Goal: Check status: Check status

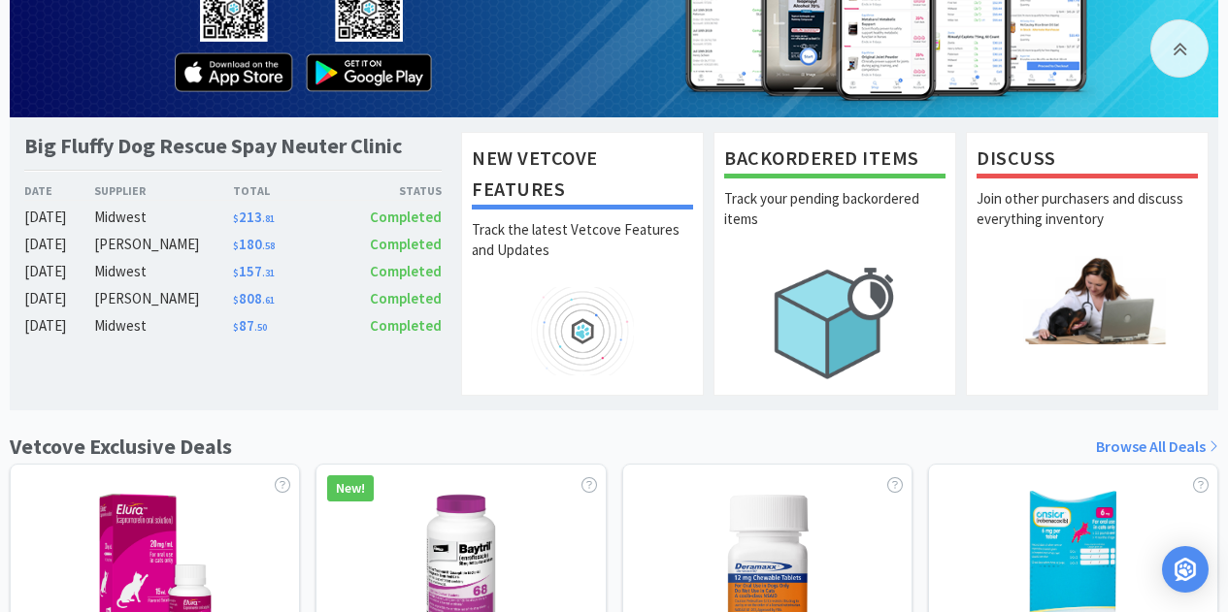
scroll to position [194, 0]
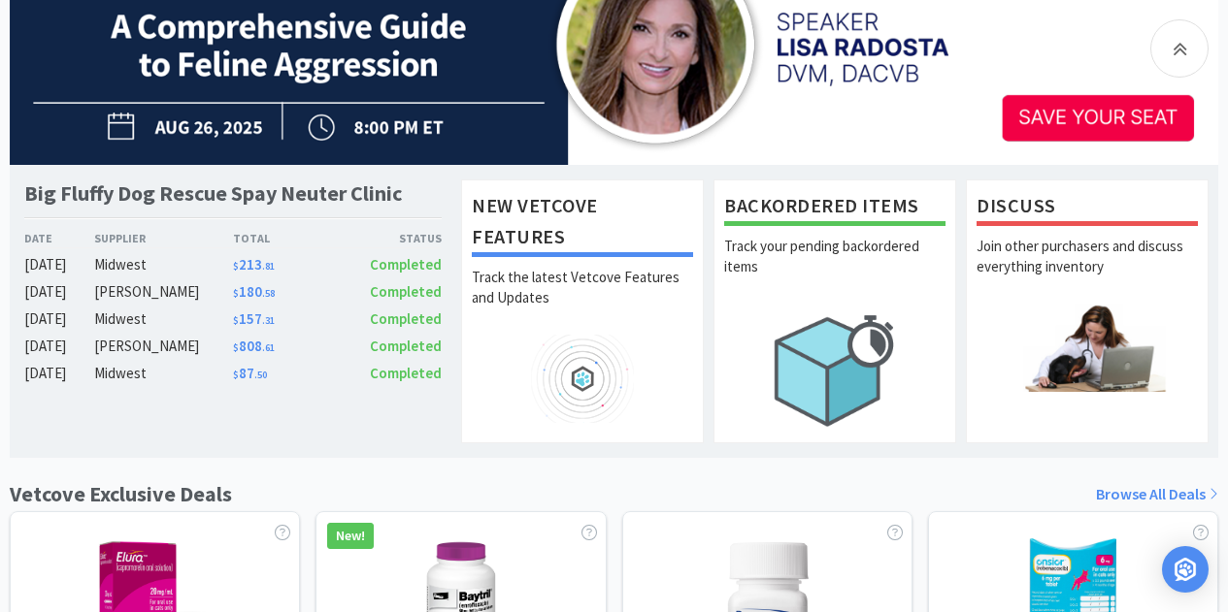
click at [109, 262] on div "Midwest" at bounding box center [163, 264] width 139 height 23
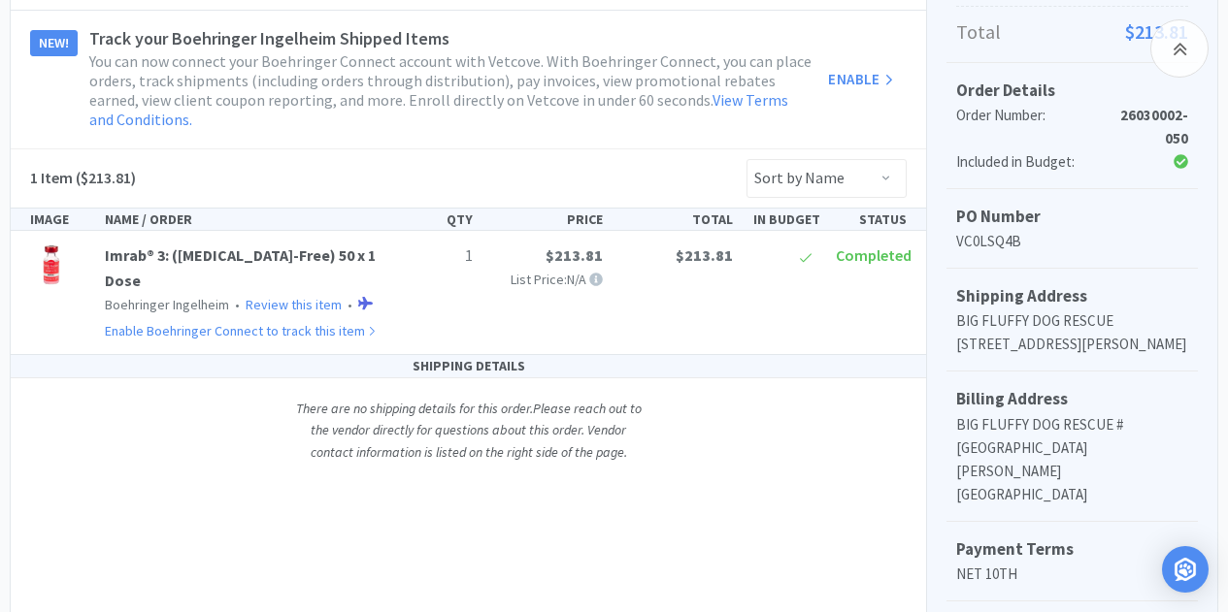
scroll to position [388, 0]
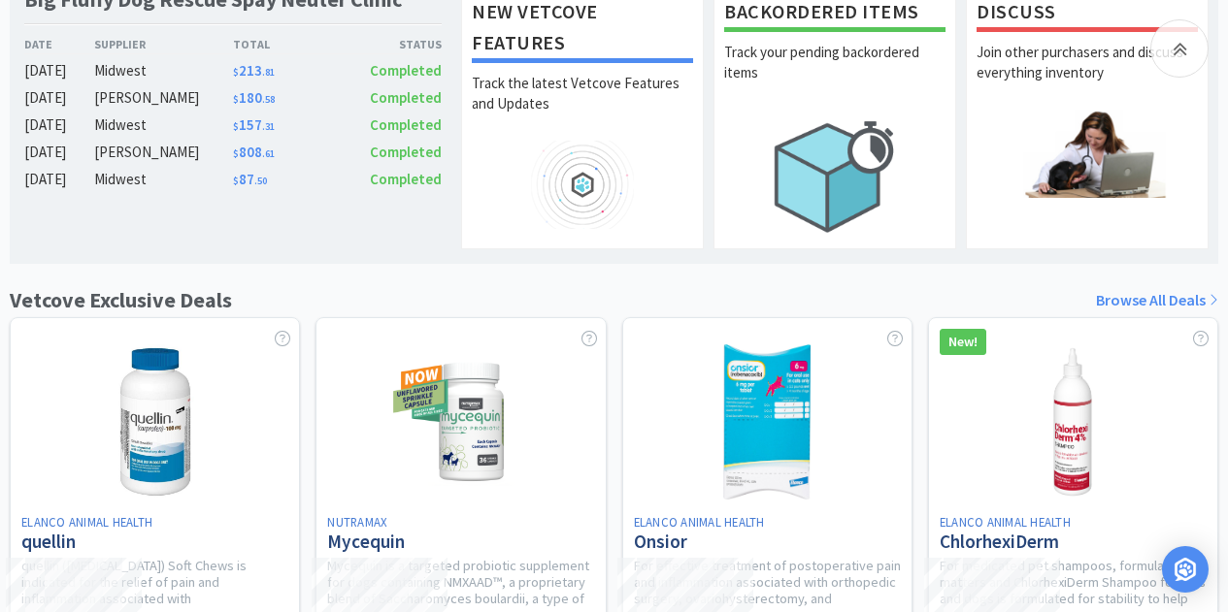
scroll to position [194, 0]
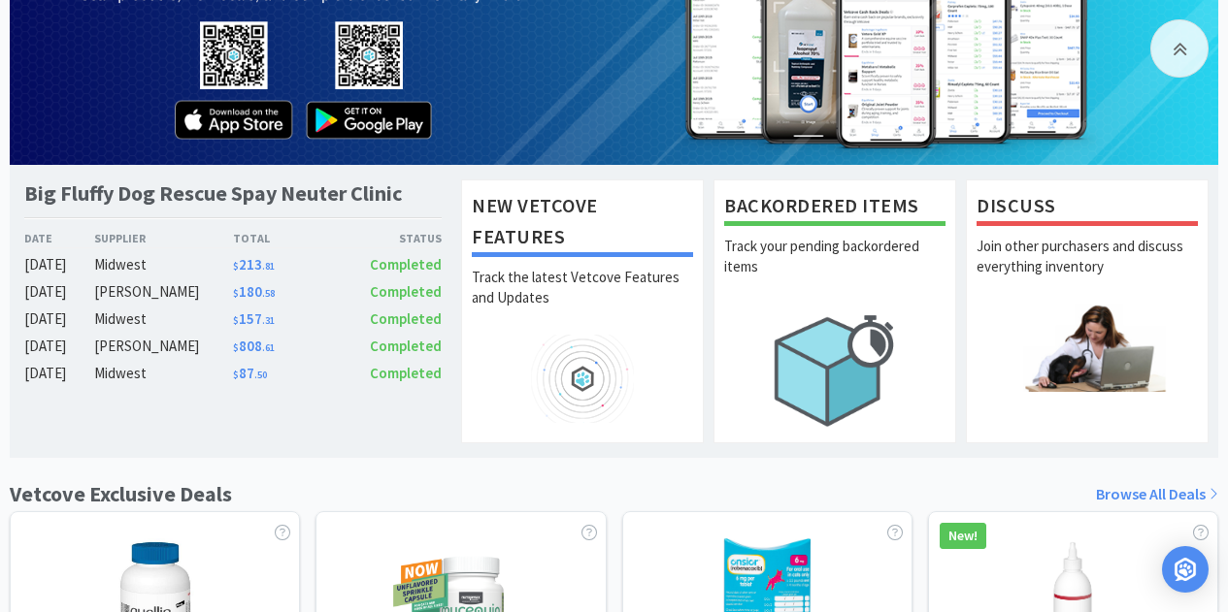
click at [244, 292] on span "$ 180 . 58" at bounding box center [254, 291] width 42 height 18
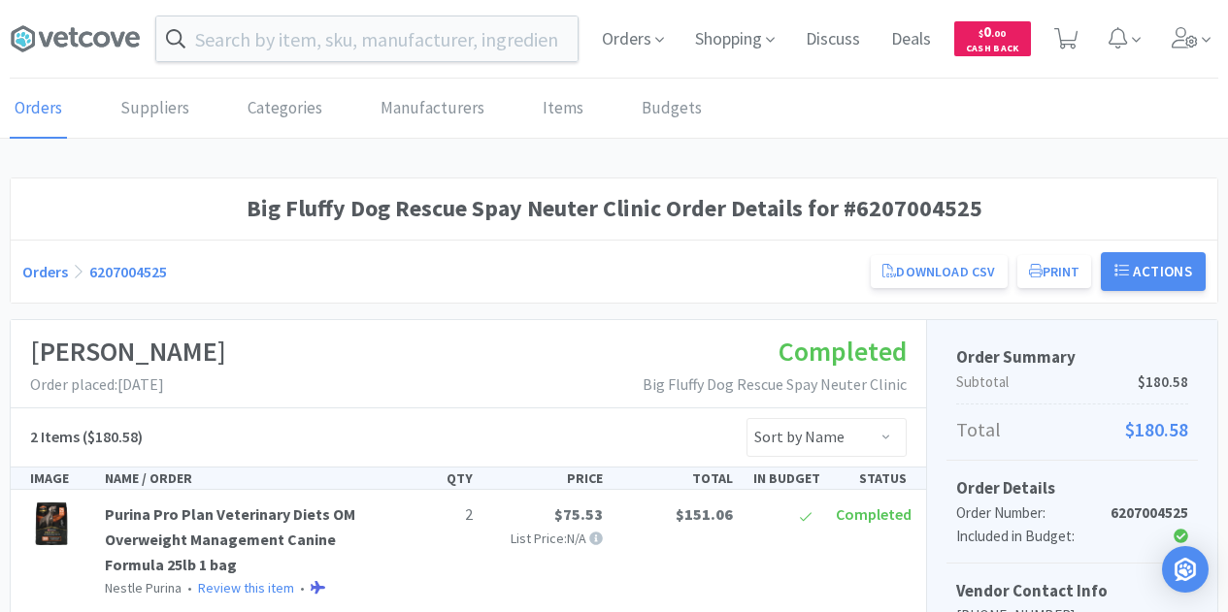
scroll to position [194, 0]
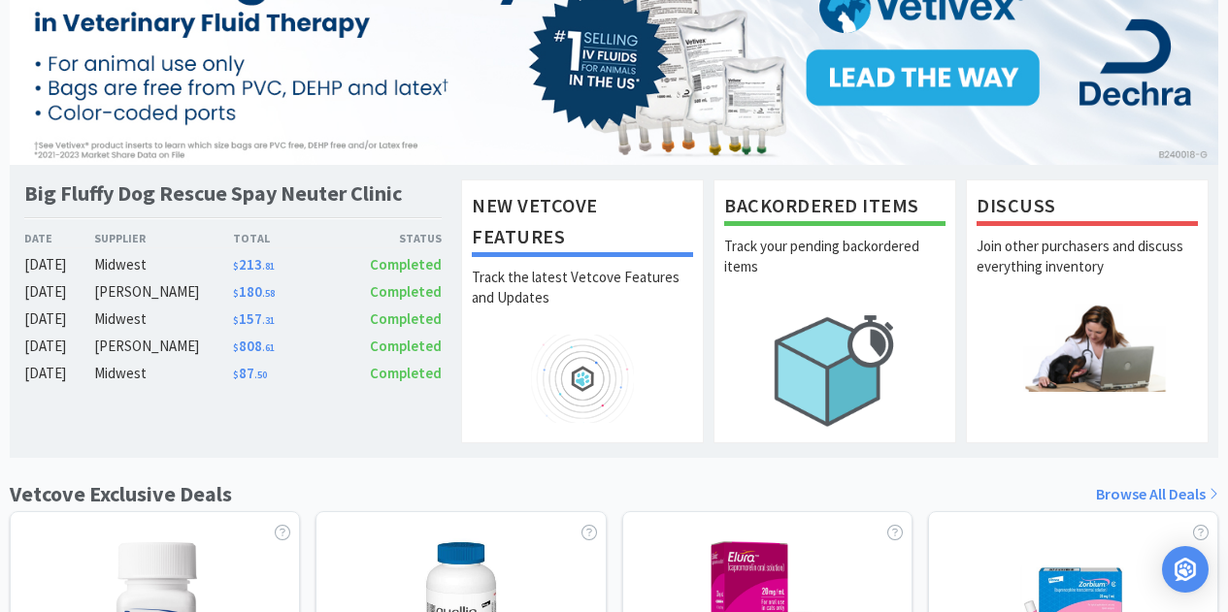
click at [245, 265] on span "$ 213 . 81" at bounding box center [254, 264] width 42 height 18
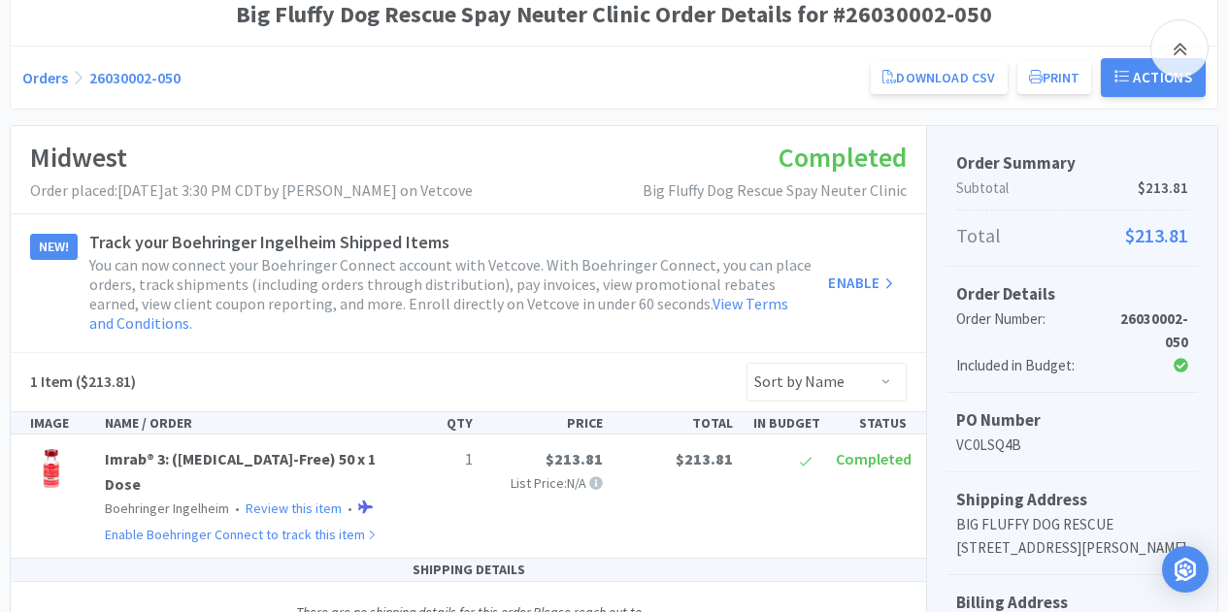
scroll to position [291, 0]
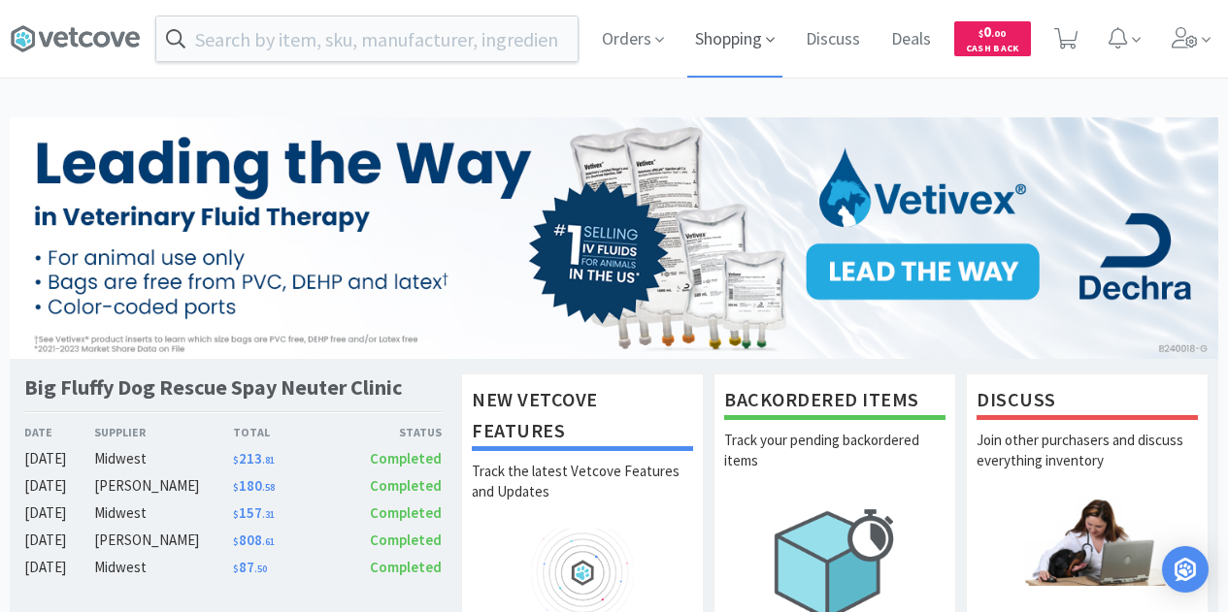
click at [726, 43] on span "Shopping" at bounding box center [734, 39] width 95 height 78
click at [1078, 43] on span at bounding box center [1066, 39] width 40 height 78
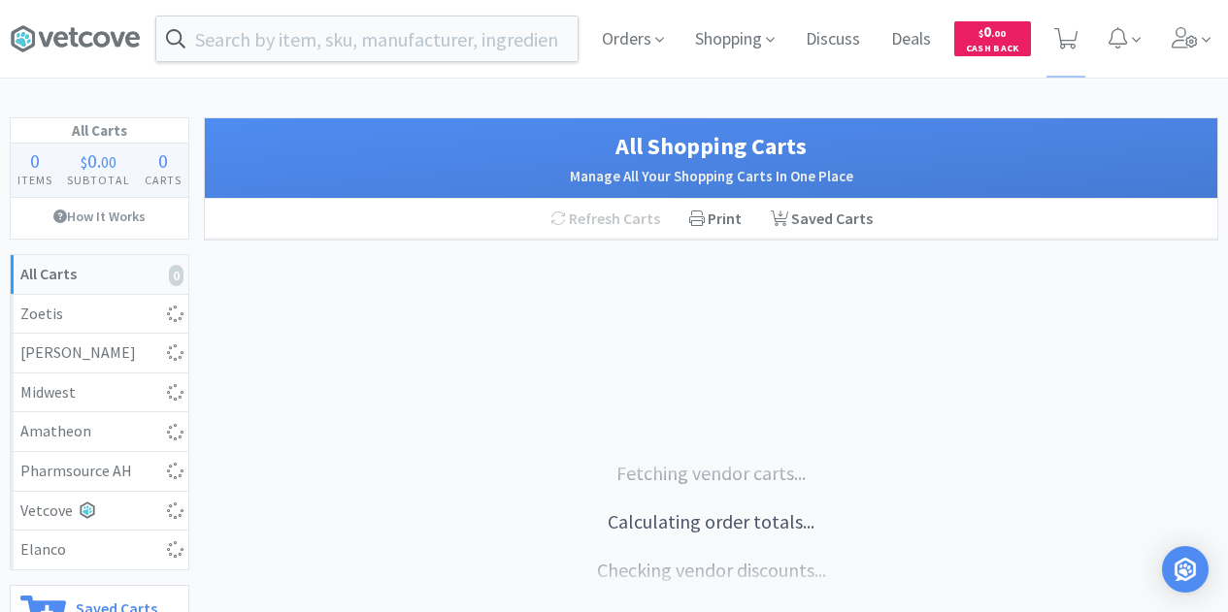
select select "6"
select select "2"
select select "5"
select select "4"
select select "1"
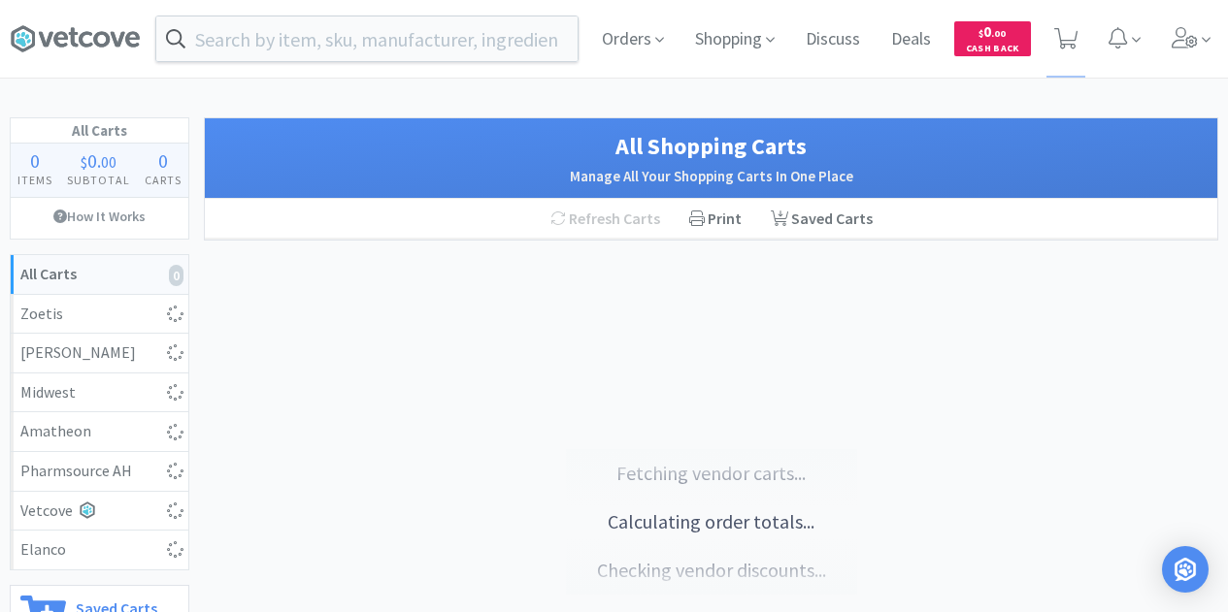
select select "1"
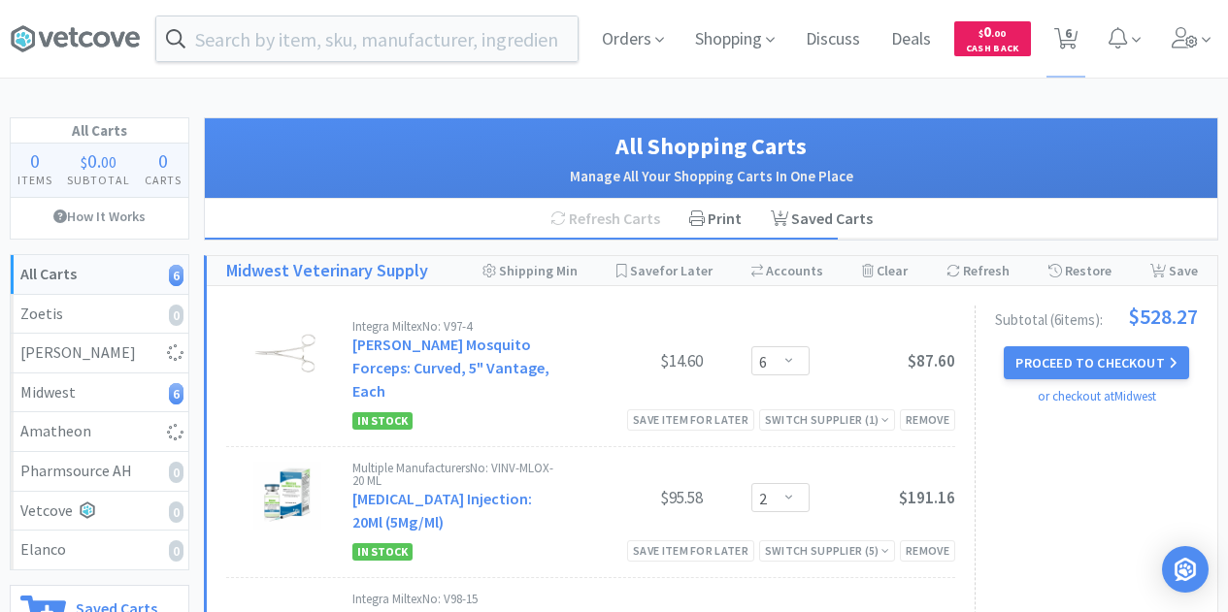
select select "4"
select select "6"
select select "2"
select select "4"
select select "1"
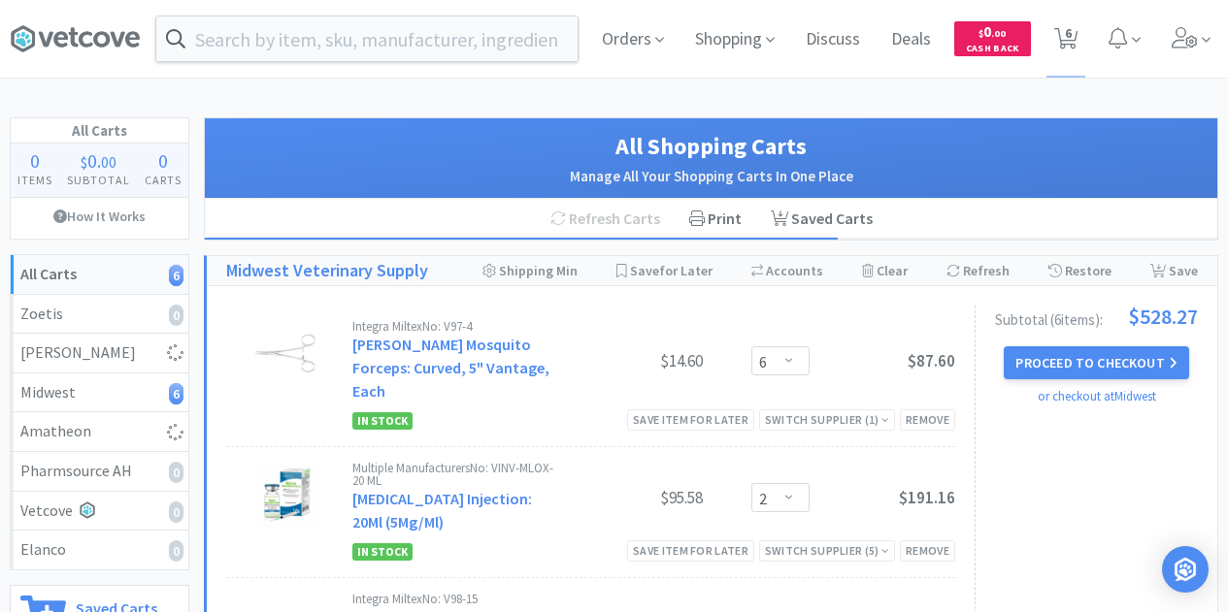
select select "5"
select select "2"
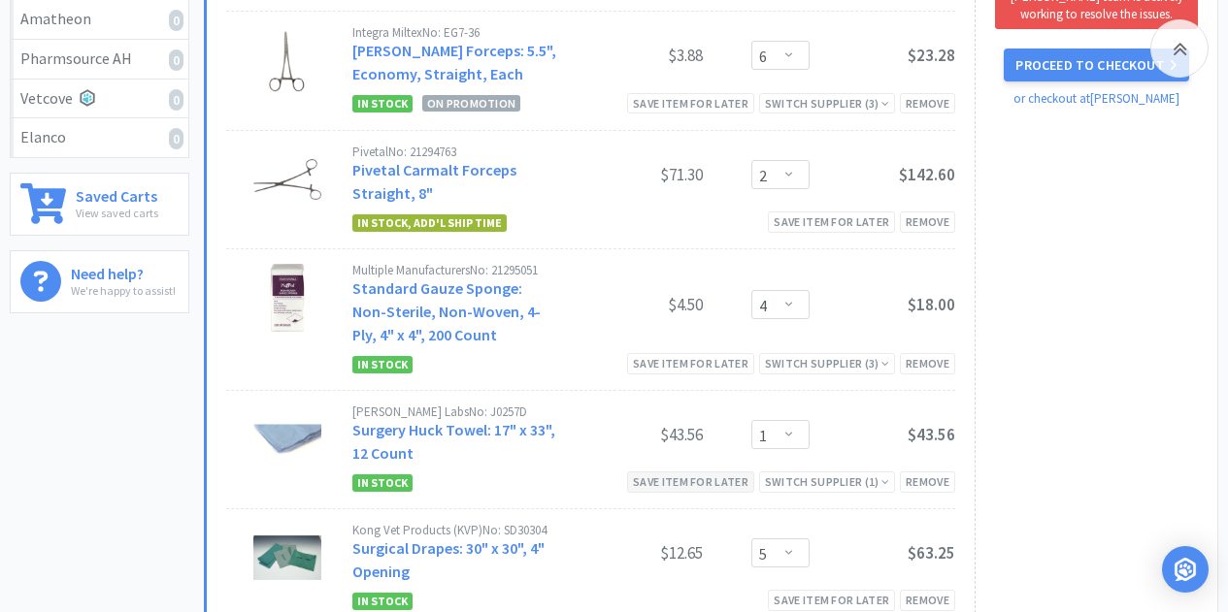
scroll to position [218, 0]
